Goal: Information Seeking & Learning: Find specific fact

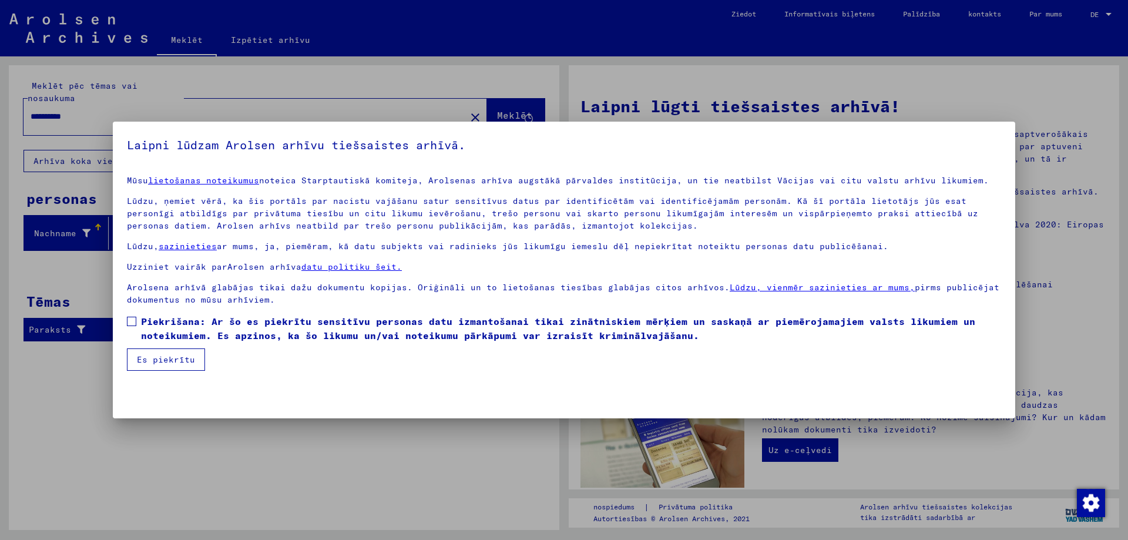
click at [129, 324] on span at bounding box center [131, 321] width 9 height 9
click at [146, 361] on font "Es piekrītu" at bounding box center [166, 359] width 58 height 11
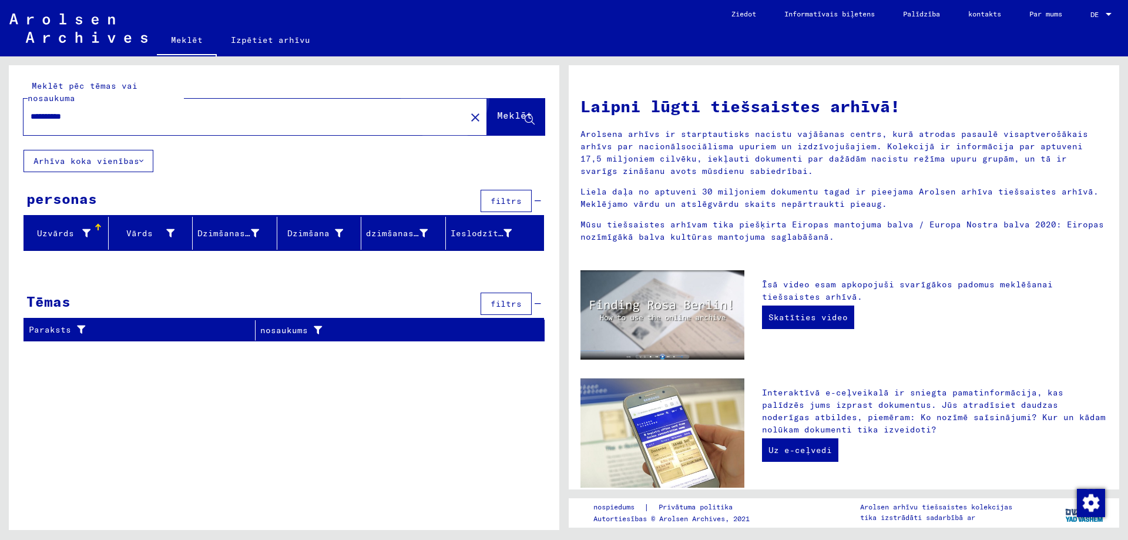
click at [497, 121] on font "Meklēt" at bounding box center [514, 115] width 35 height 12
click at [100, 123] on input "**********" at bounding box center [241, 116] width 421 height 12
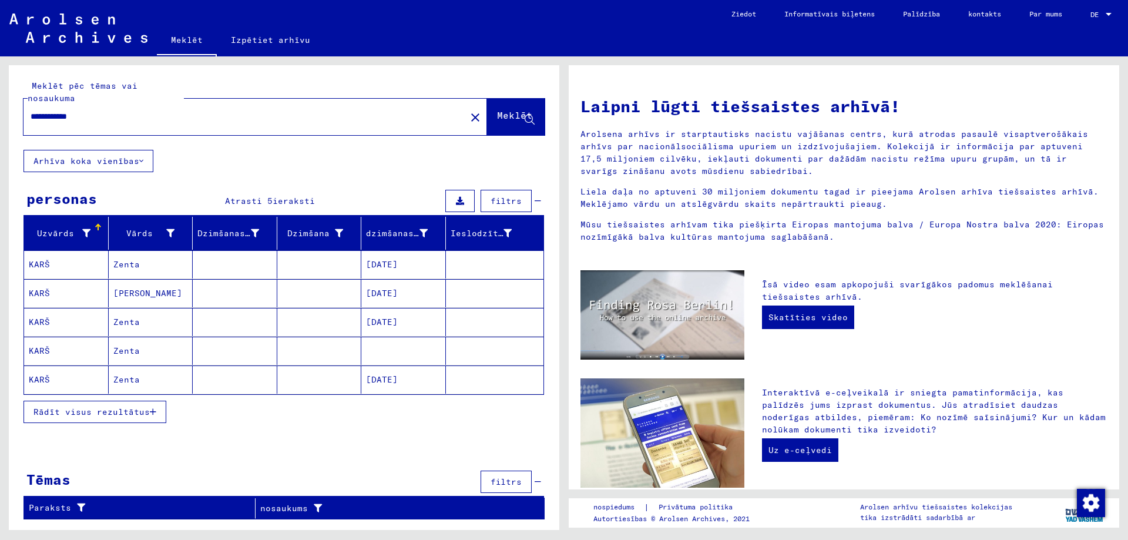
click at [134, 270] on font "Zenta" at bounding box center [126, 264] width 26 height 11
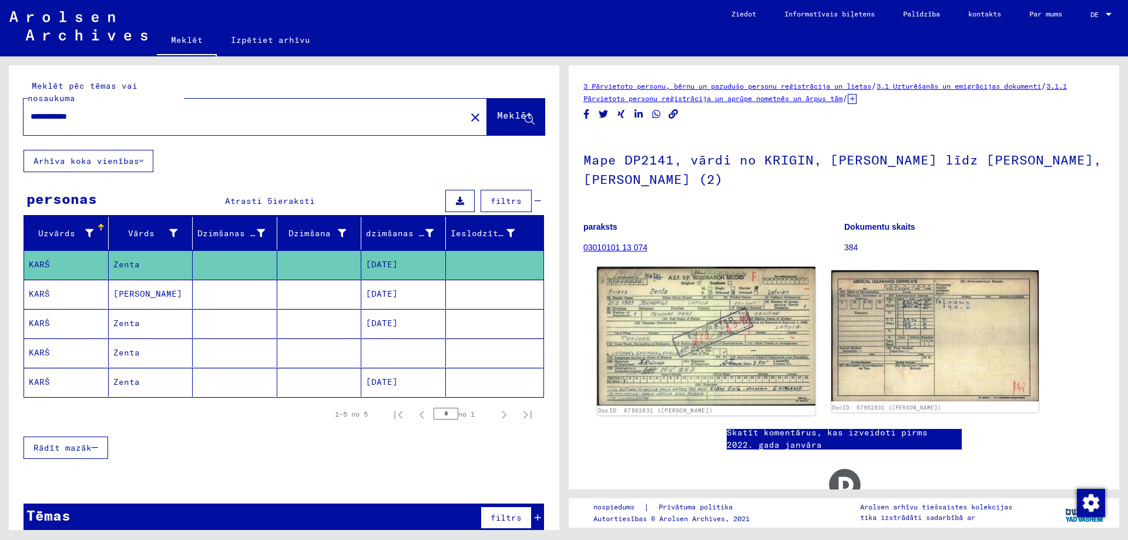
click at [685, 319] on img at bounding box center [706, 336] width 218 height 139
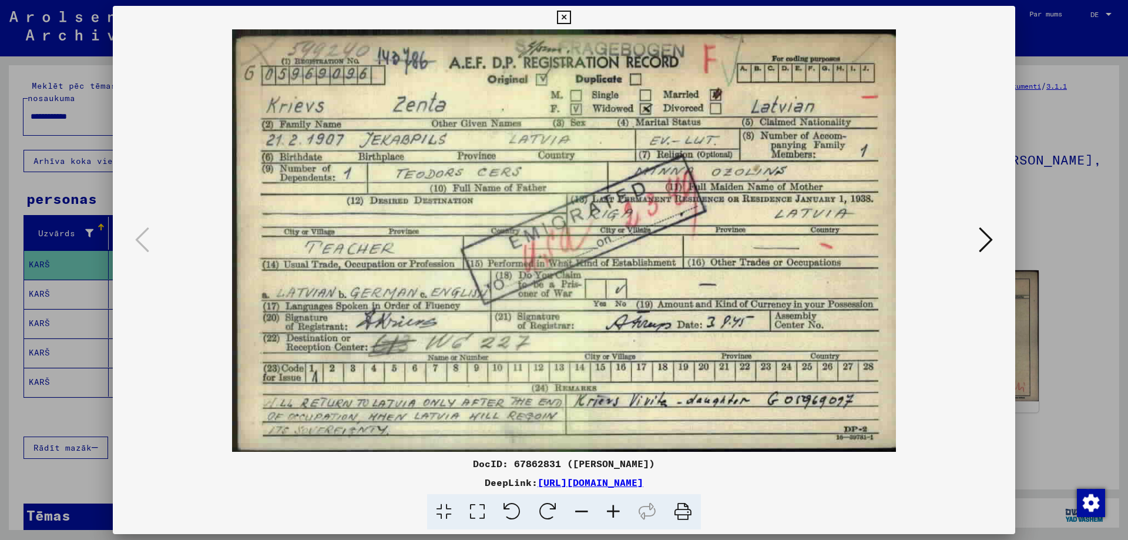
click at [569, 21] on icon at bounding box center [564, 18] width 14 height 14
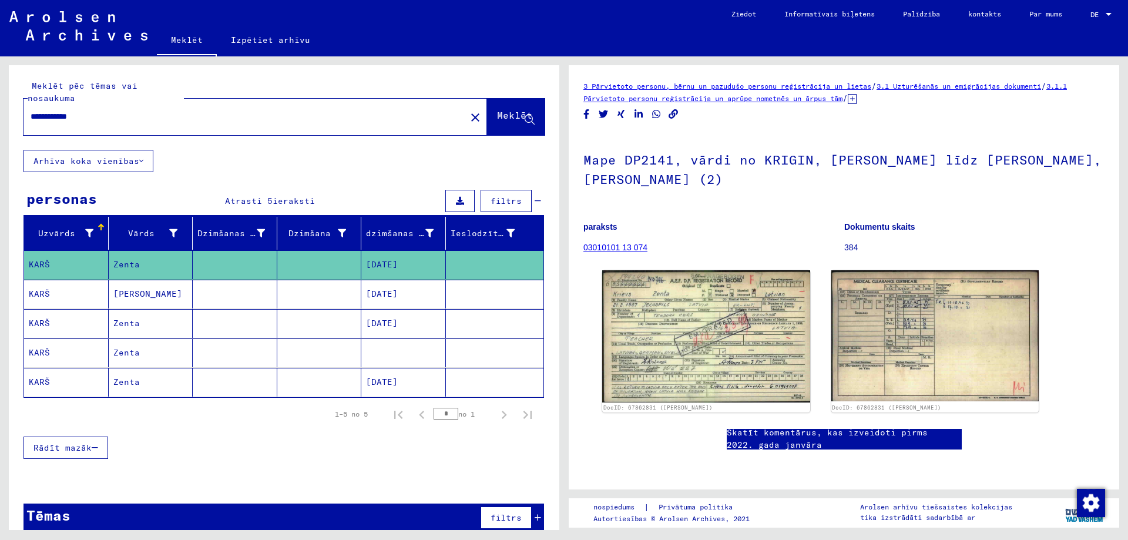
click at [144, 299] on font "[PERSON_NAME]" at bounding box center [147, 293] width 69 height 11
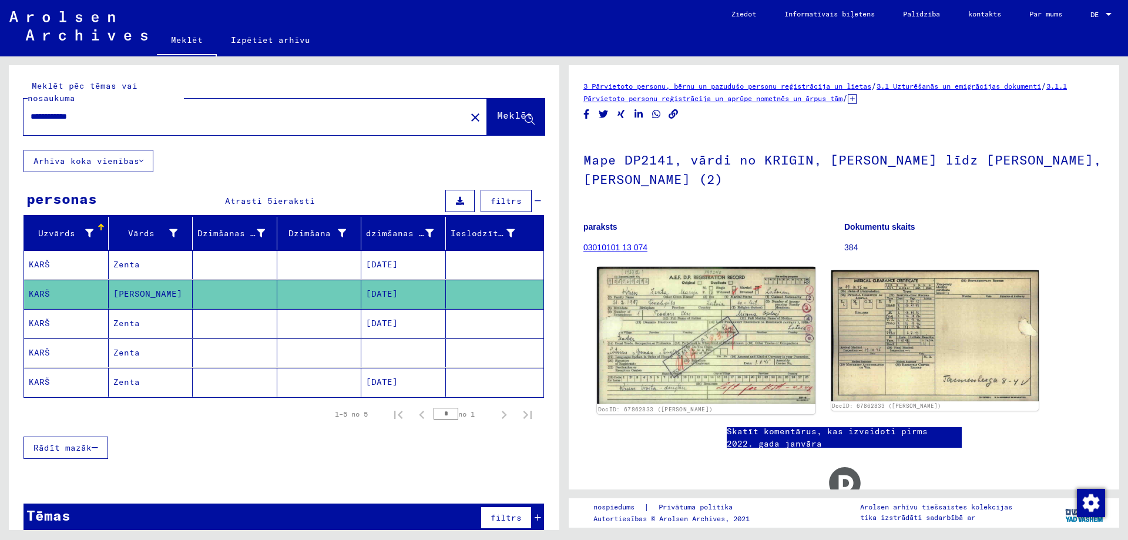
click at [711, 331] on img at bounding box center [706, 335] width 218 height 137
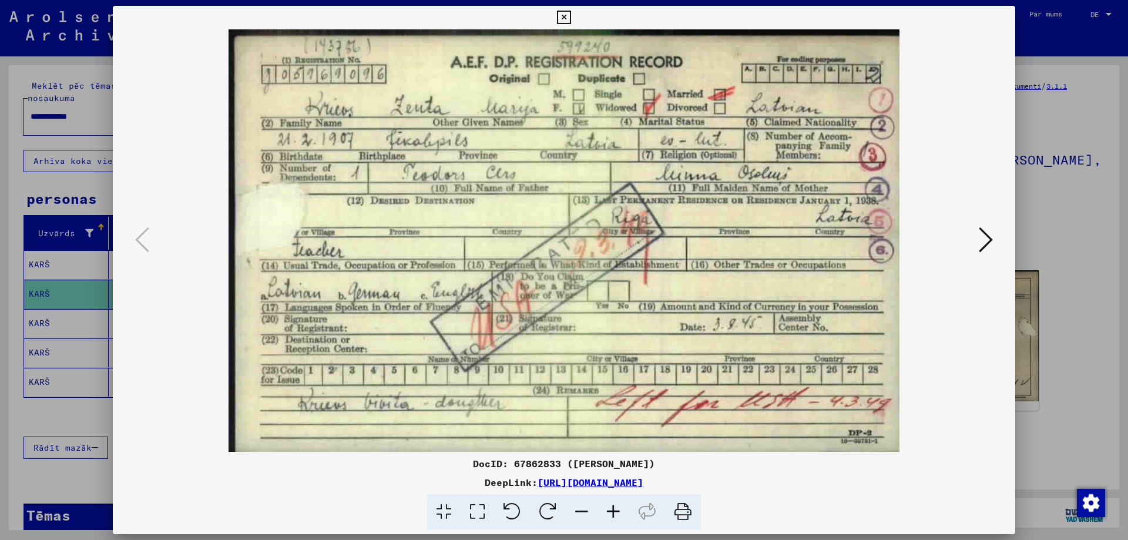
click at [562, 16] on icon at bounding box center [564, 18] width 14 height 14
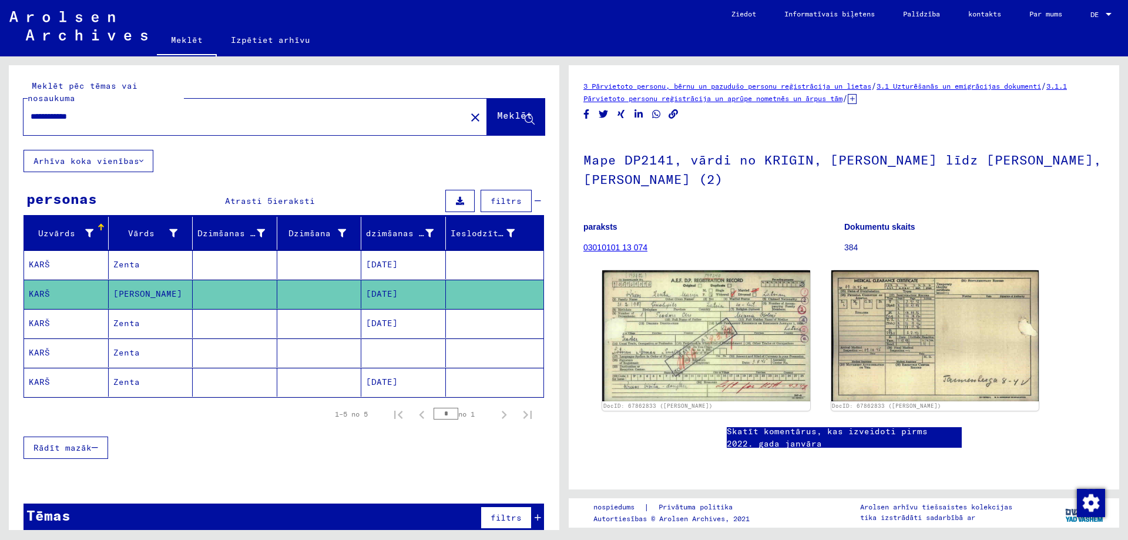
click at [129, 329] on font "Zenta" at bounding box center [126, 323] width 26 height 12
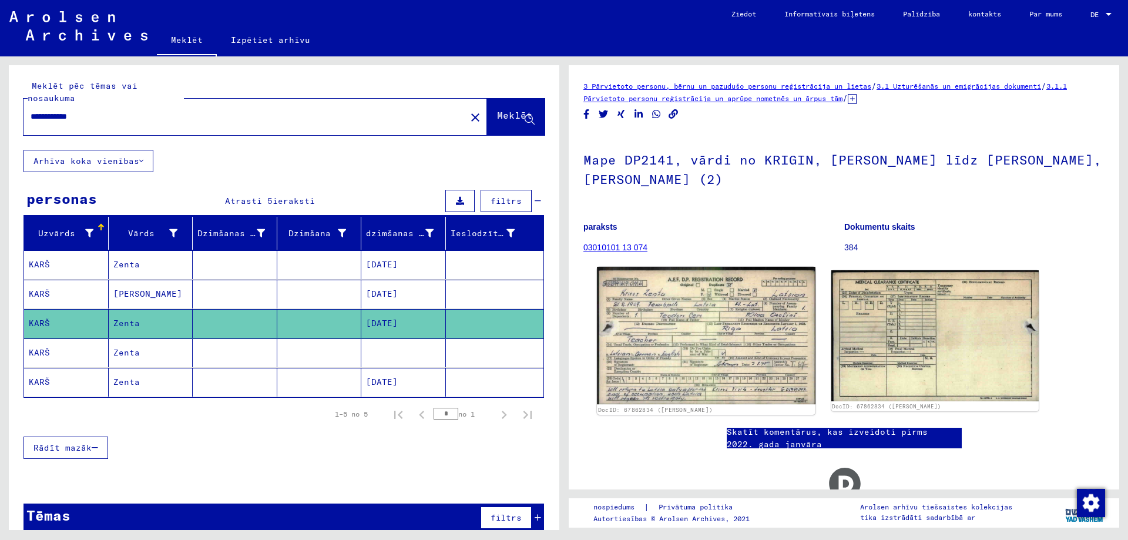
click at [725, 341] on img at bounding box center [706, 335] width 218 height 137
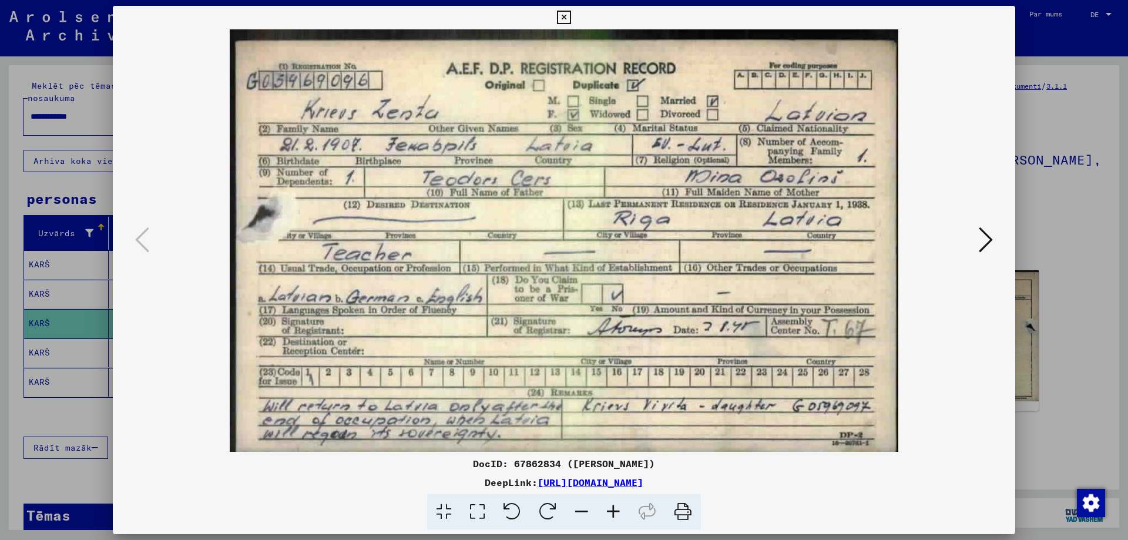
click at [563, 17] on icon at bounding box center [564, 18] width 14 height 14
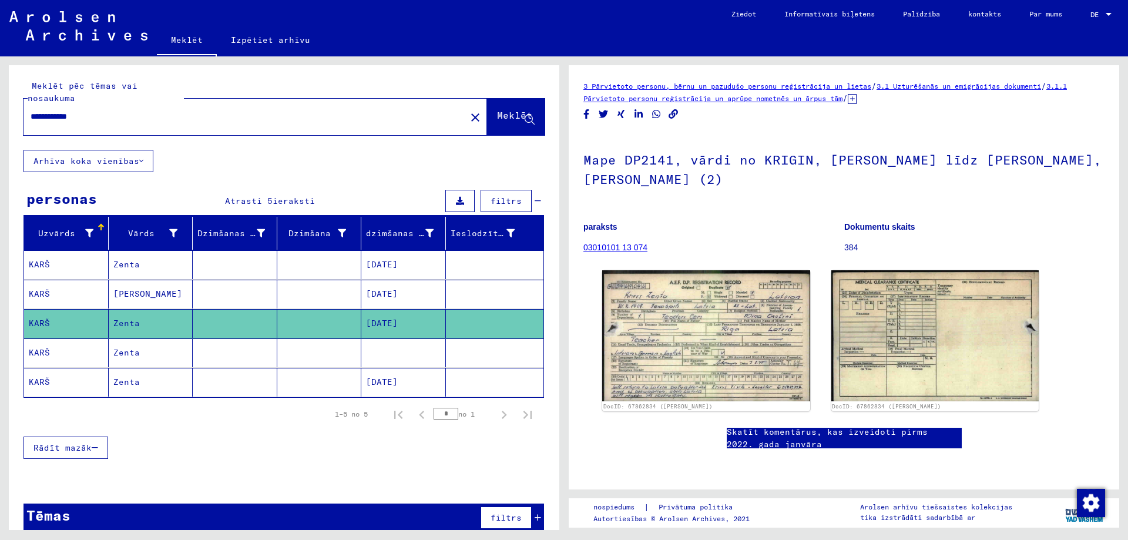
click at [126, 358] on font "Zenta" at bounding box center [126, 352] width 26 height 11
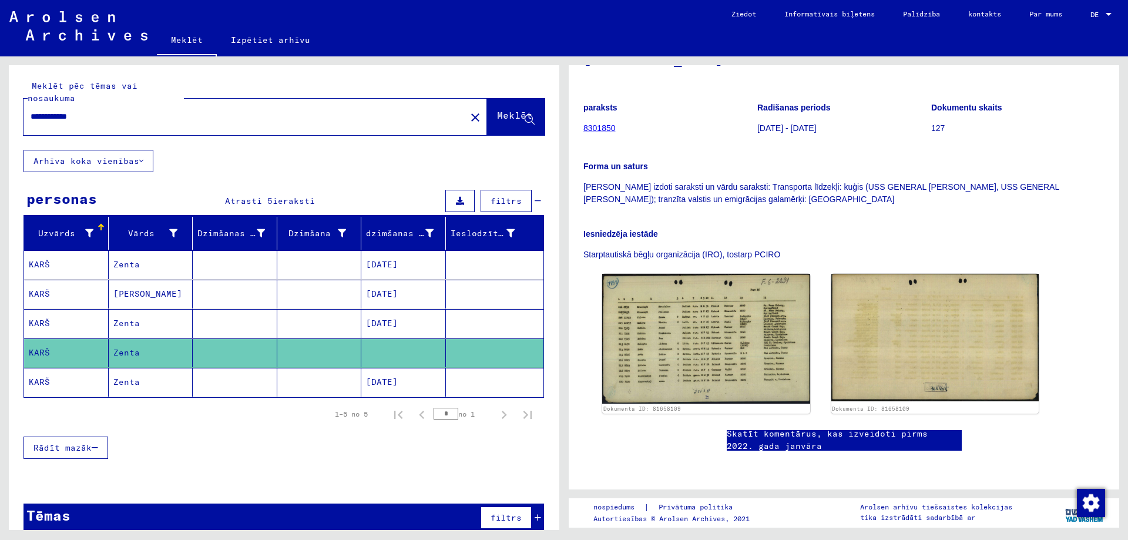
scroll to position [235, 0]
click at [122, 387] on font "Zenta" at bounding box center [126, 381] width 26 height 11
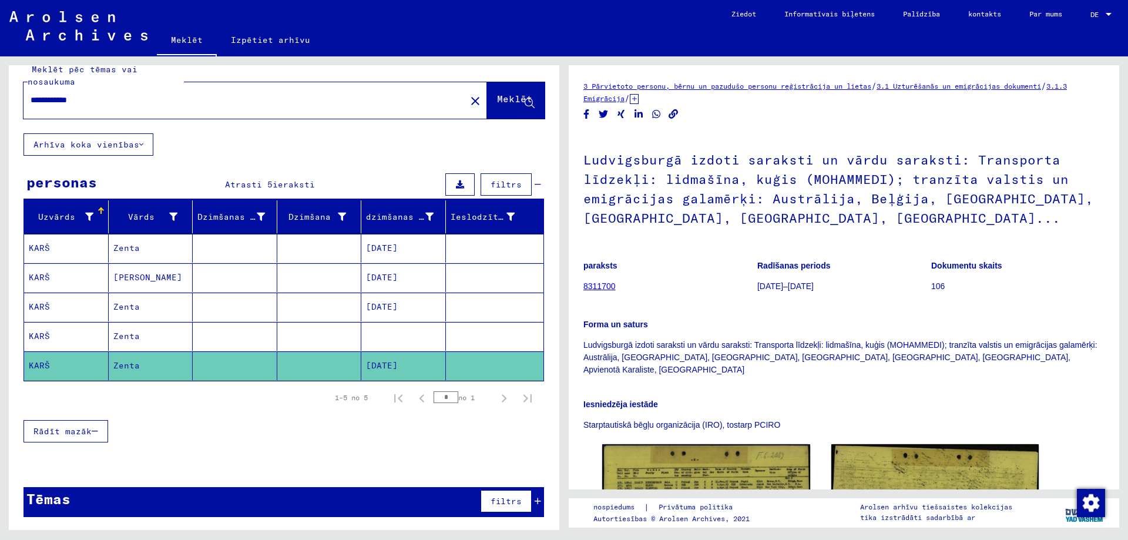
scroll to position [29, 0]
click at [102, 106] on input "**********" at bounding box center [245, 100] width 428 height 12
type input "*"
type input "****"
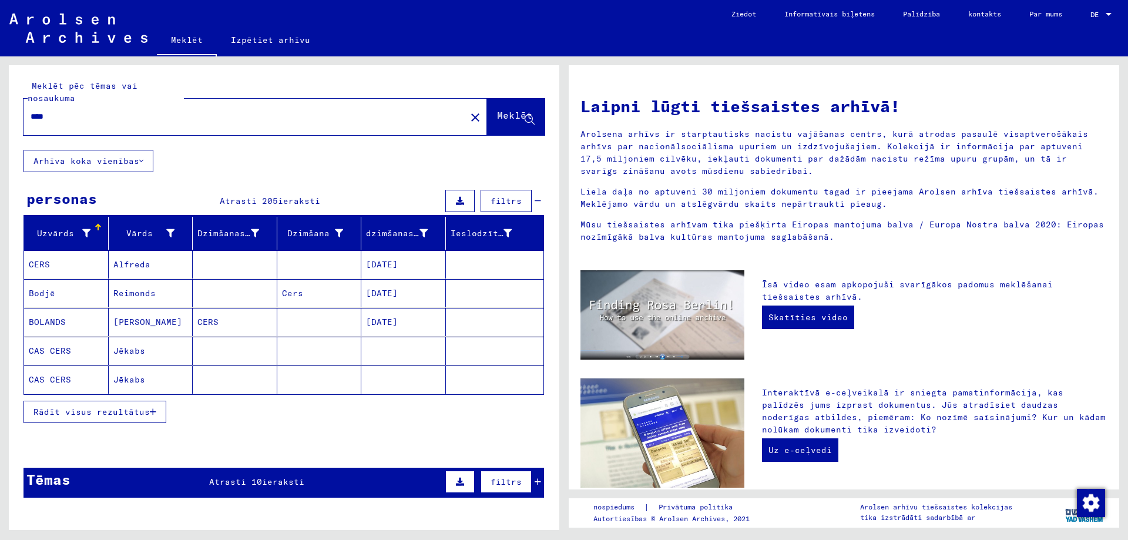
click at [120, 270] on font "Alfreda" at bounding box center [131, 264] width 37 height 11
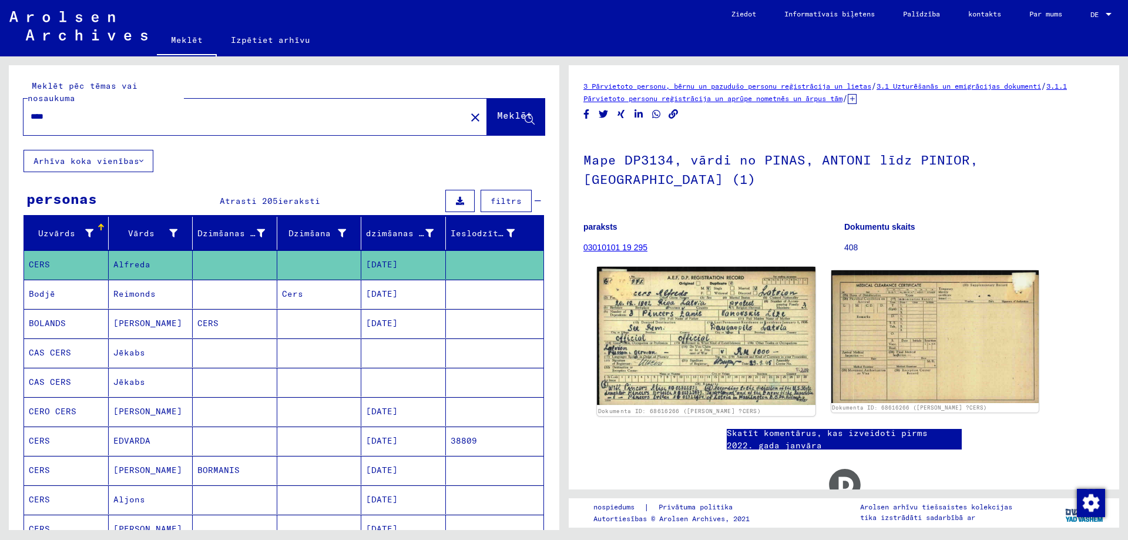
click at [699, 328] on img at bounding box center [706, 336] width 218 height 138
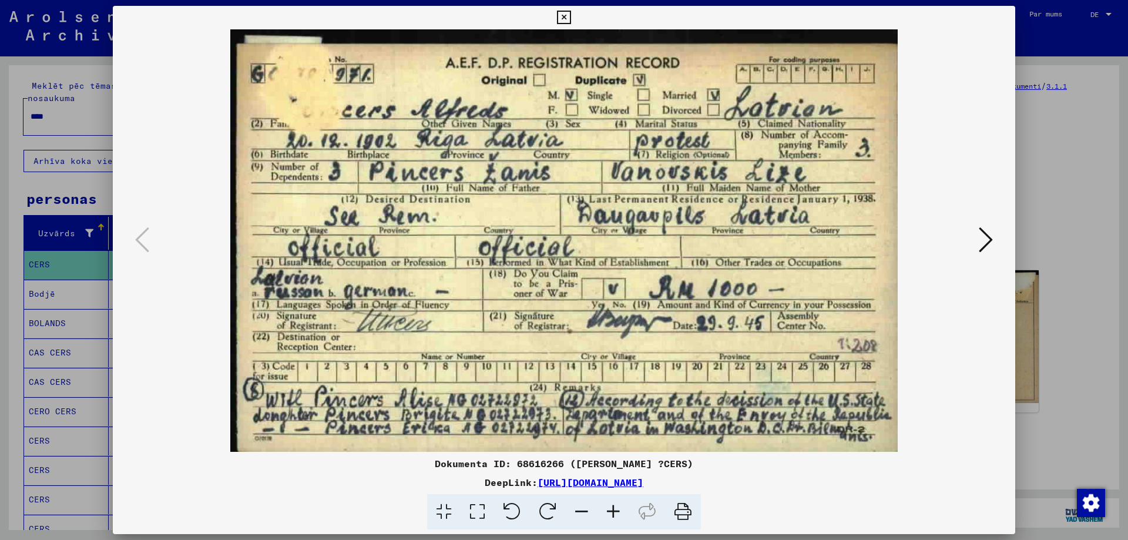
click at [568, 15] on icon at bounding box center [564, 18] width 14 height 14
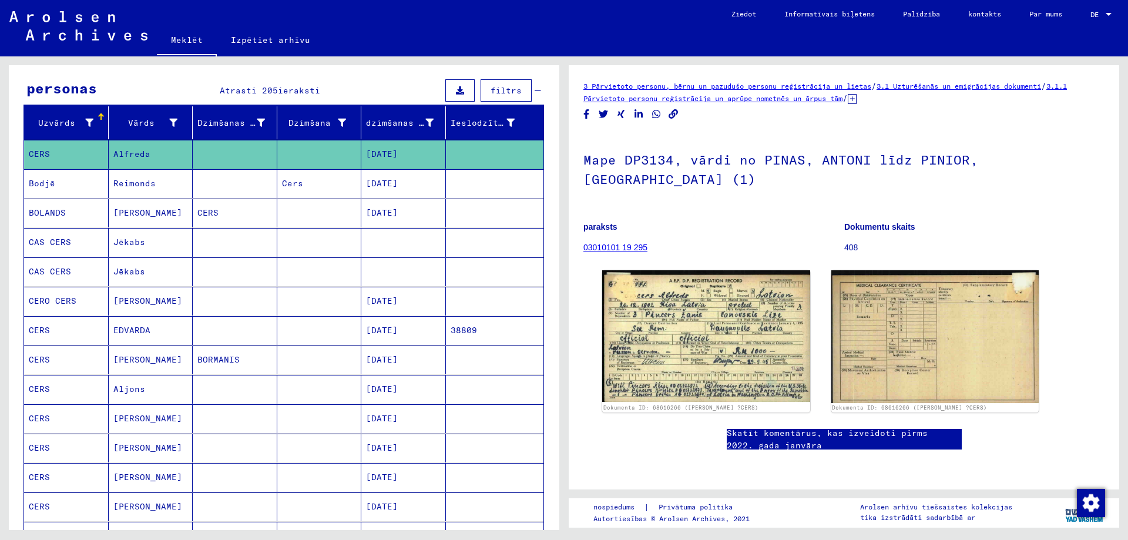
scroll to position [117, 0]
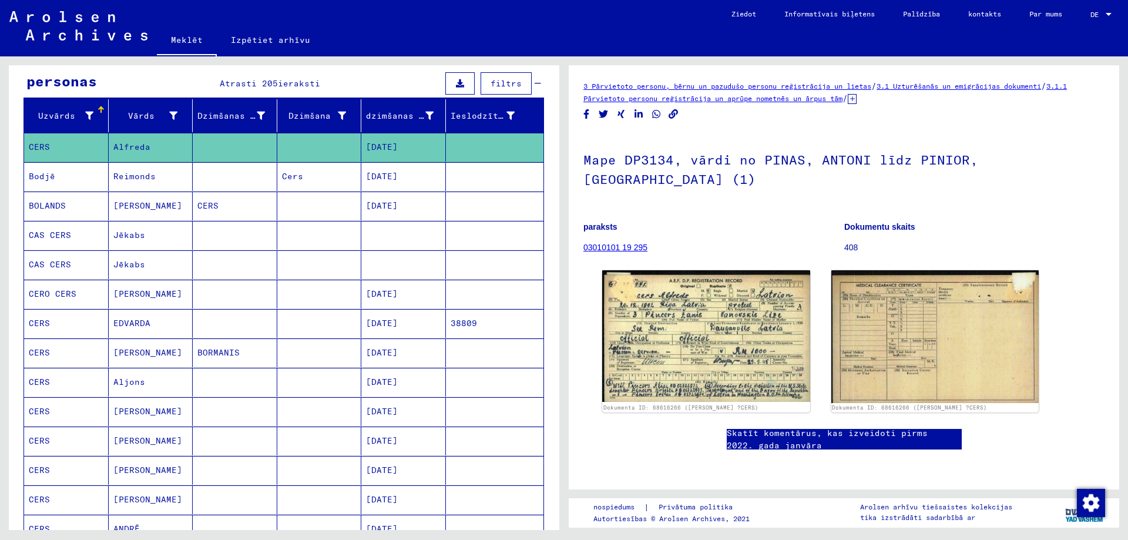
click at [135, 328] on font "EDVARDA" at bounding box center [131, 323] width 37 height 11
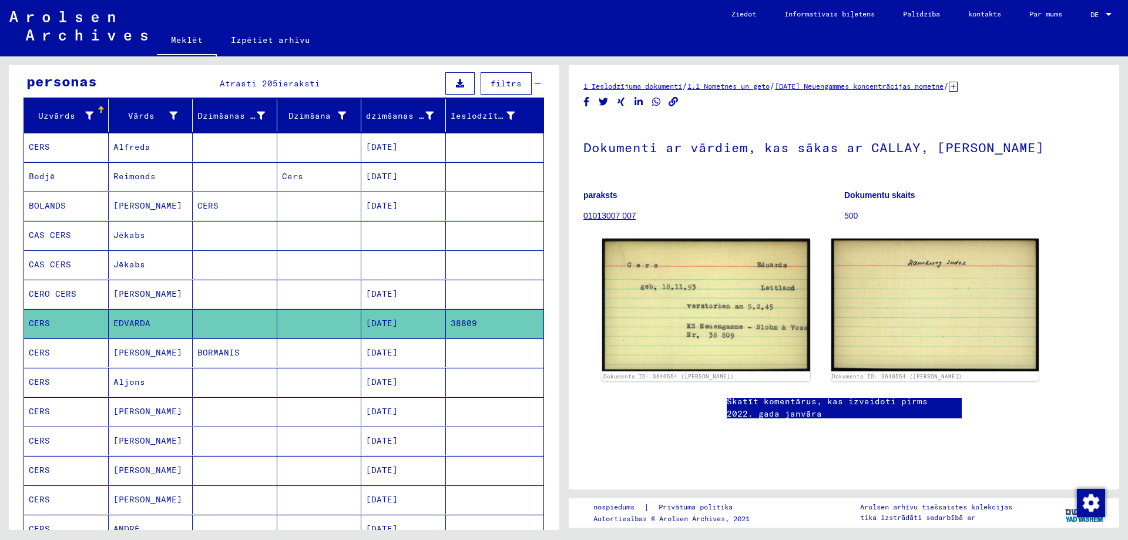
click at [134, 367] on mat-cell "[PERSON_NAME]" at bounding box center [151, 352] width 85 height 29
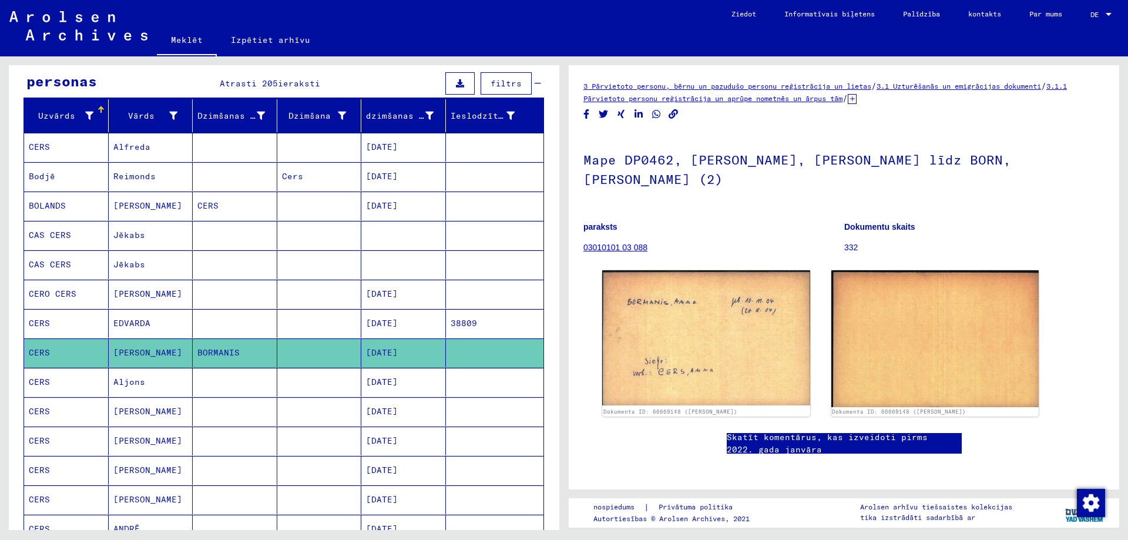
click at [137, 387] on font "Aljons" at bounding box center [129, 381] width 32 height 11
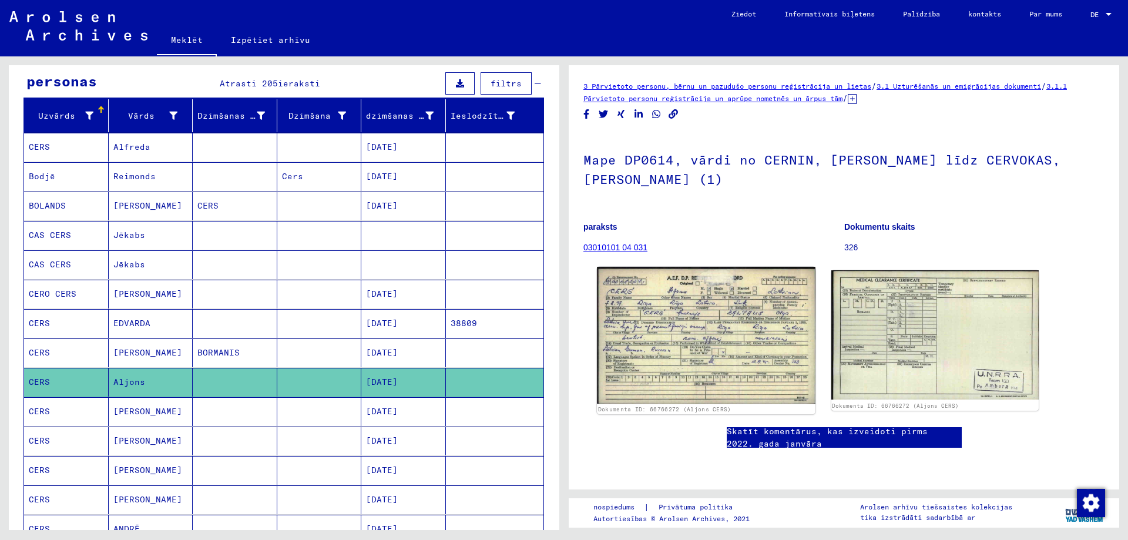
click at [699, 338] on img at bounding box center [706, 335] width 218 height 137
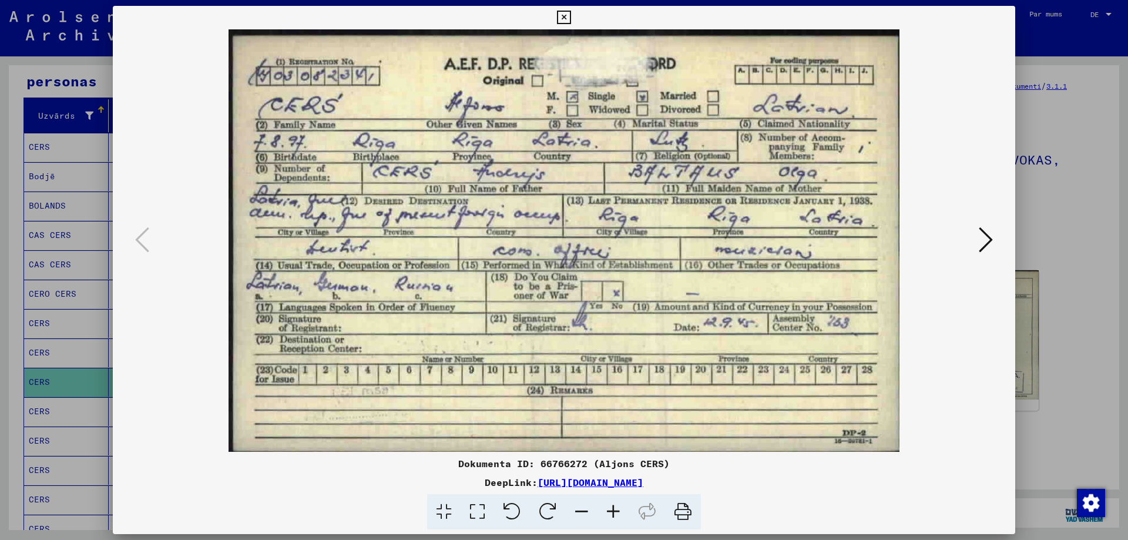
click at [559, 22] on icon at bounding box center [564, 18] width 14 height 14
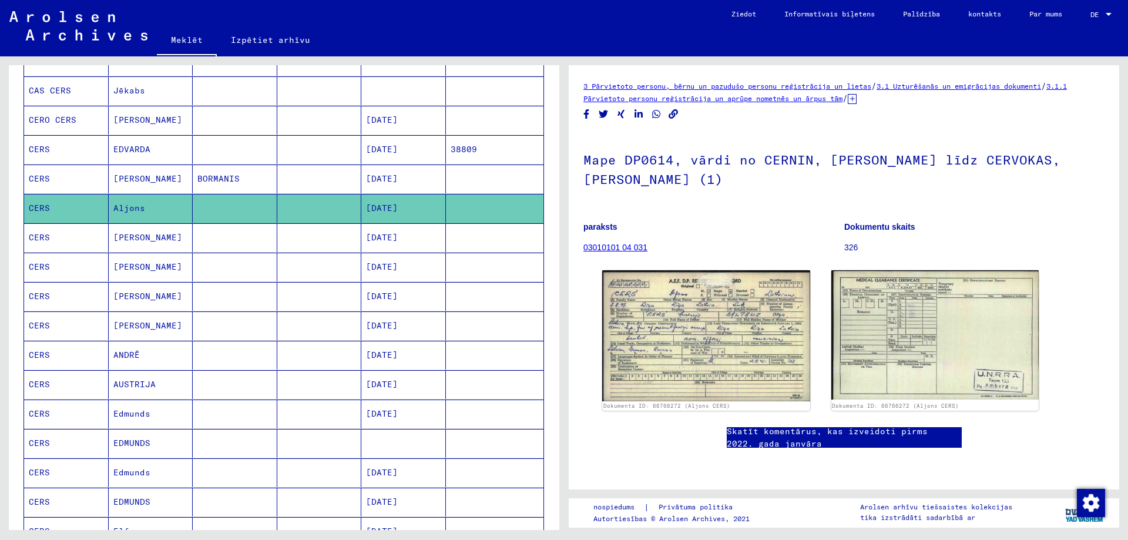
scroll to position [294, 0]
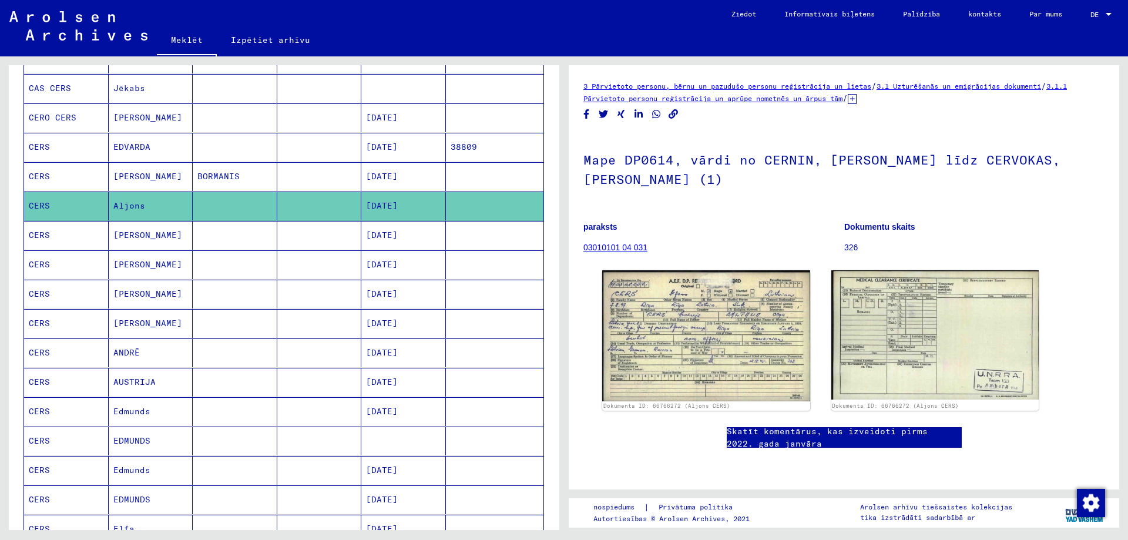
click at [130, 358] on font "ANDRĒ" at bounding box center [126, 352] width 26 height 11
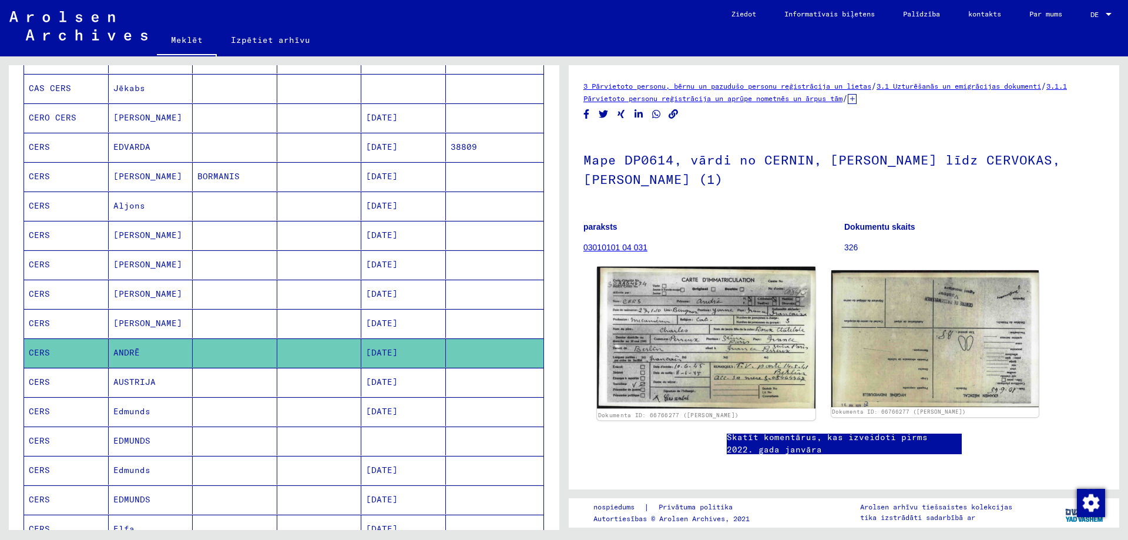
click at [705, 319] on img at bounding box center [706, 338] width 218 height 142
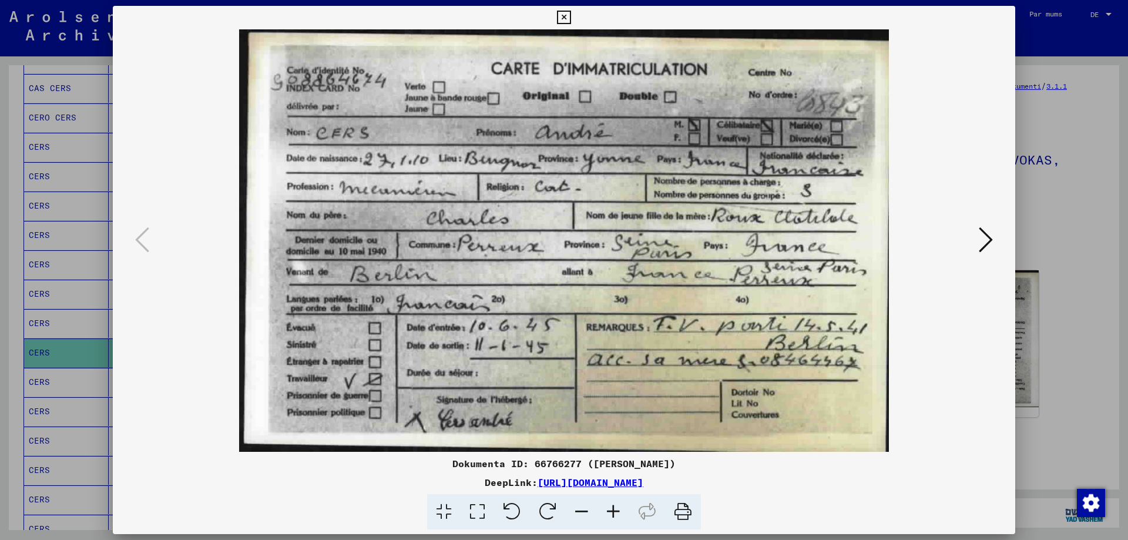
click at [566, 18] on icon at bounding box center [564, 18] width 14 height 14
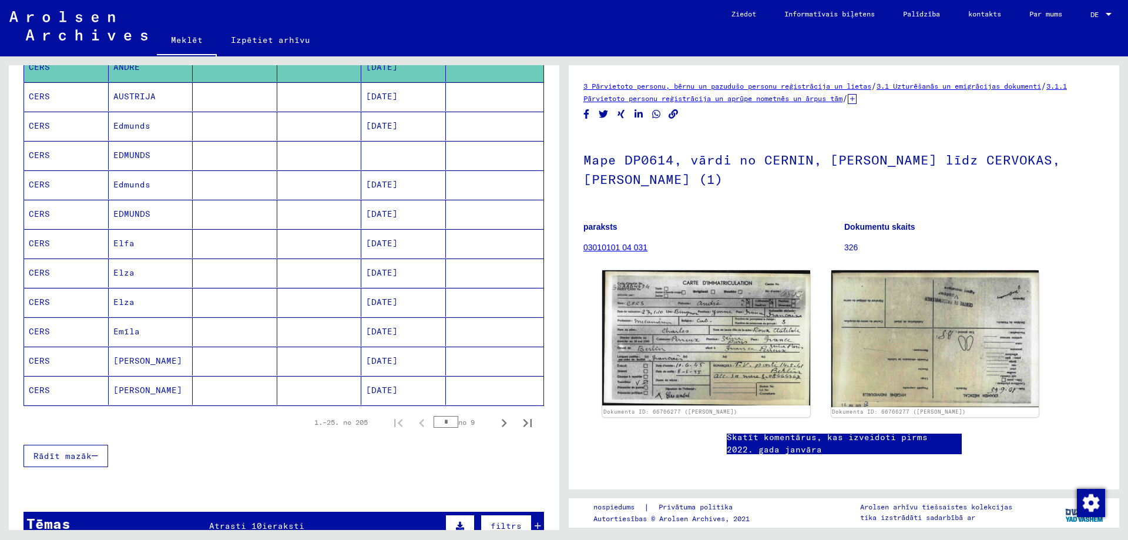
scroll to position [587, 0]
